Goal: Communication & Community: Share content

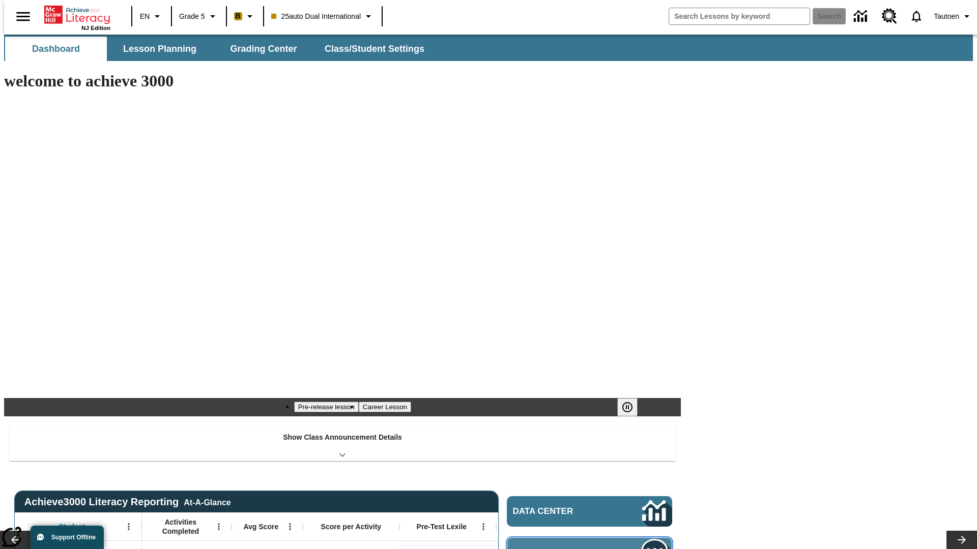
click at [592, 548] on span "Message Center" at bounding box center [562, 553] width 98 height 10
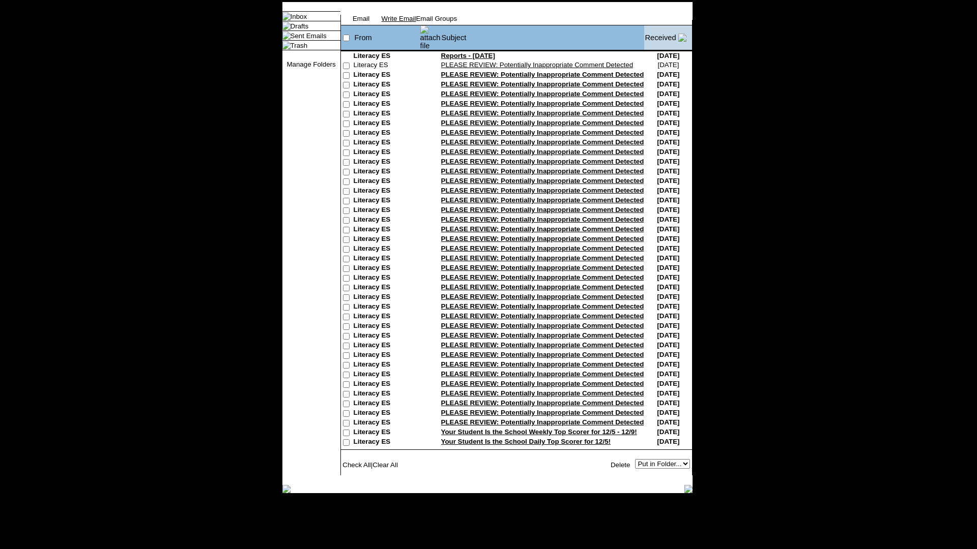
click at [416, 22] on link "Write Email" at bounding box center [399, 19] width 35 height 8
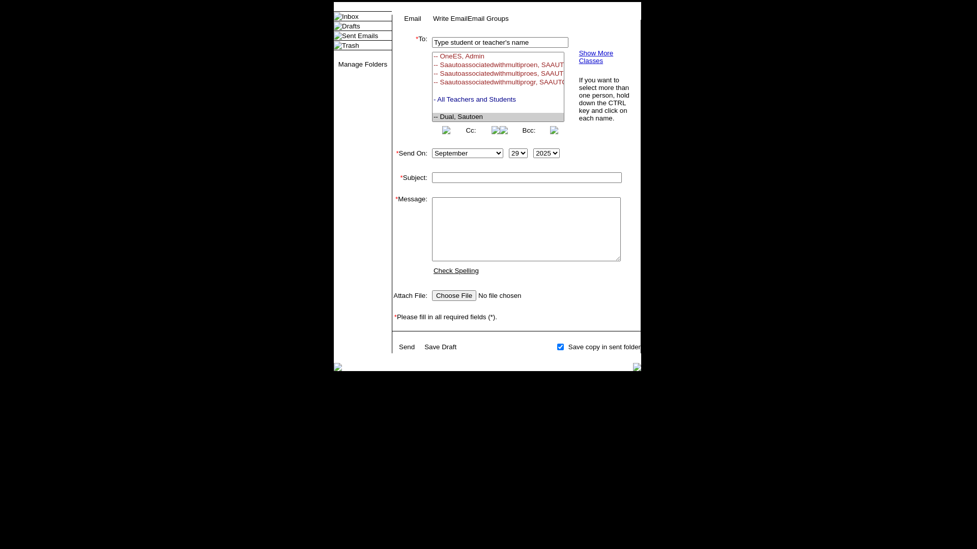
select select "U,21476361,1"
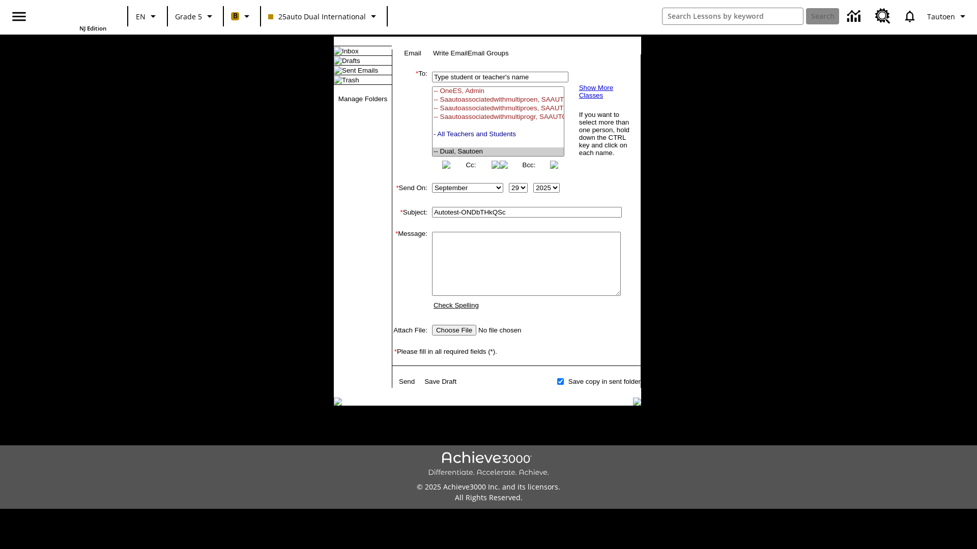
type input "Autotest-ONDbTHkQSc"
type textarea "email body message"
click at [408, 386] on link "Send" at bounding box center [407, 382] width 16 height 8
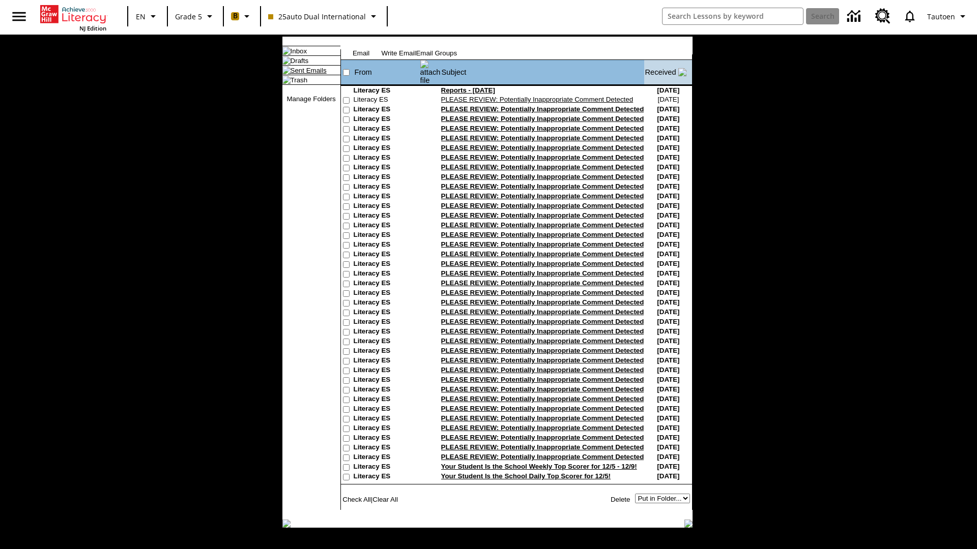
click at [300, 74] on link "Sent Emails" at bounding box center [308, 71] width 36 height 8
